Goal: Navigation & Orientation: Find specific page/section

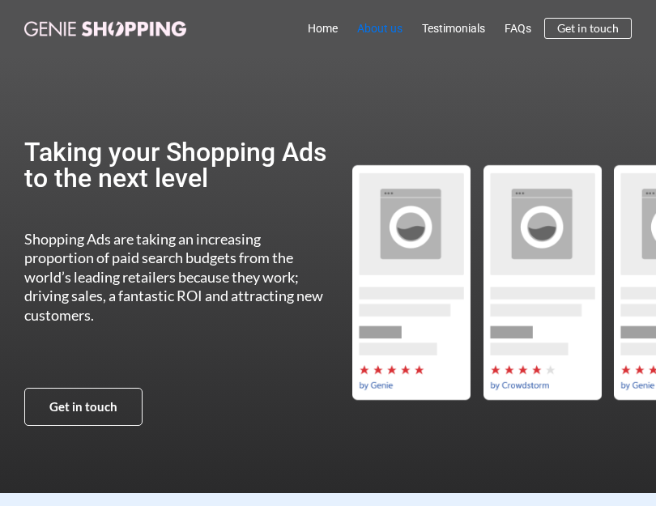
click at [369, 33] on link "About us" at bounding box center [379, 28] width 65 height 37
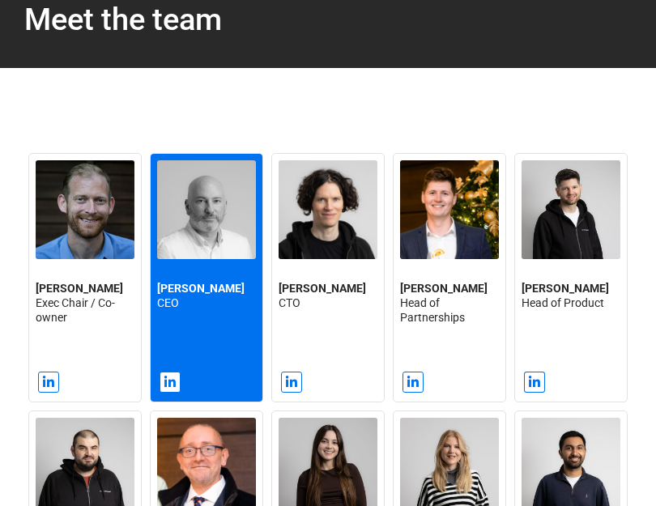
scroll to position [1409, 0]
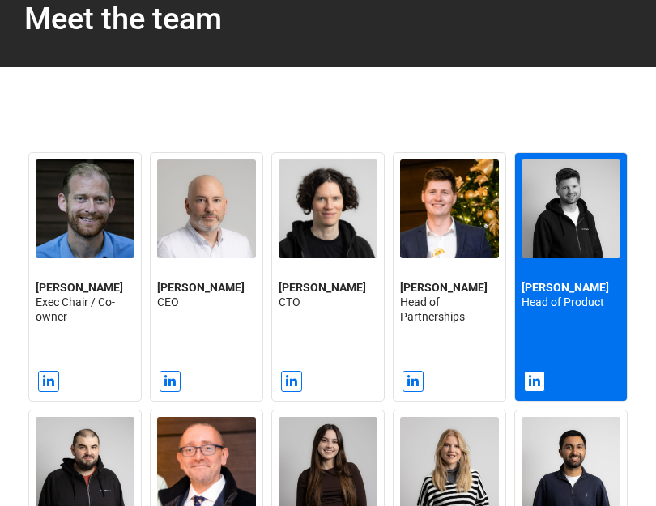
click at [538, 211] on img at bounding box center [570, 208] width 99 height 99
